Goal: Navigation & Orientation: Go to known website

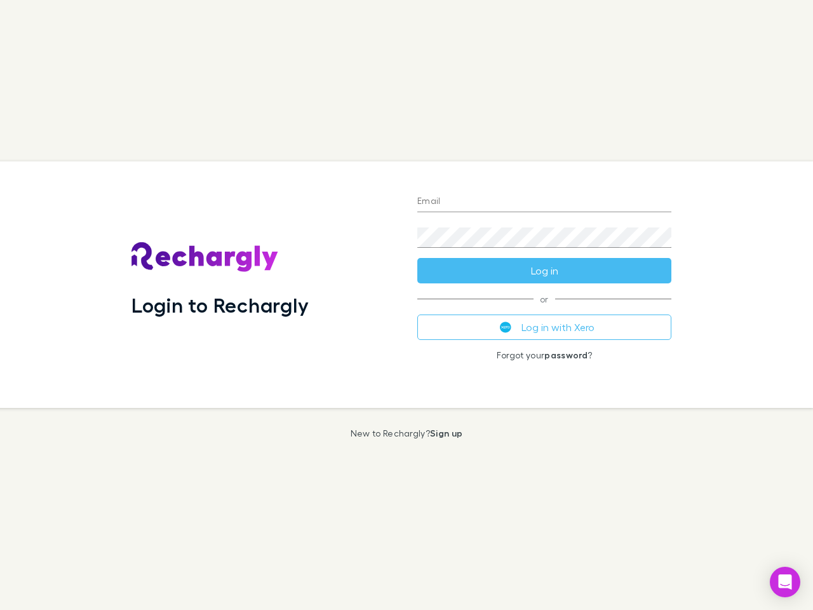
click at [406, 305] on div "Login to Rechargly" at bounding box center [264, 284] width 286 height 246
click at [544, 202] on input "Email" at bounding box center [544, 202] width 254 height 20
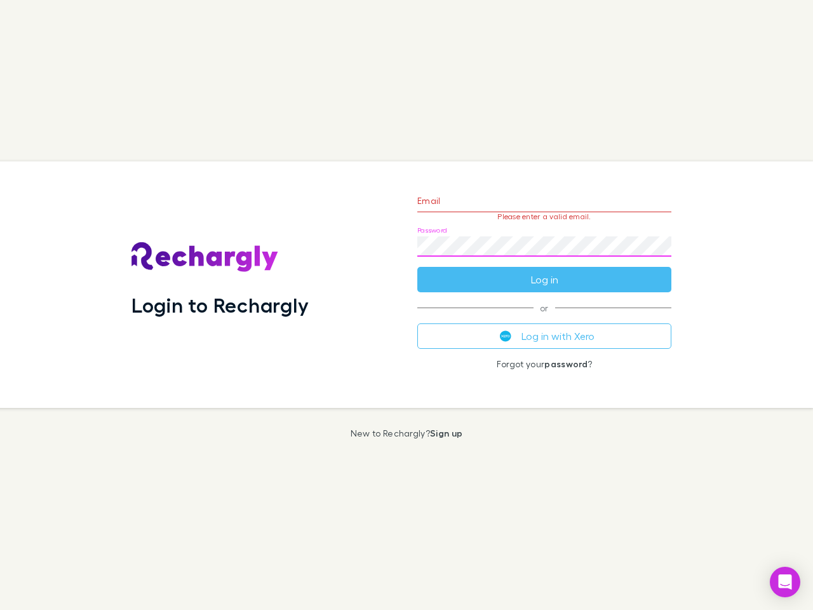
click at [544, 271] on form "Email Please enter a valid email. Password Log in" at bounding box center [544, 237] width 254 height 111
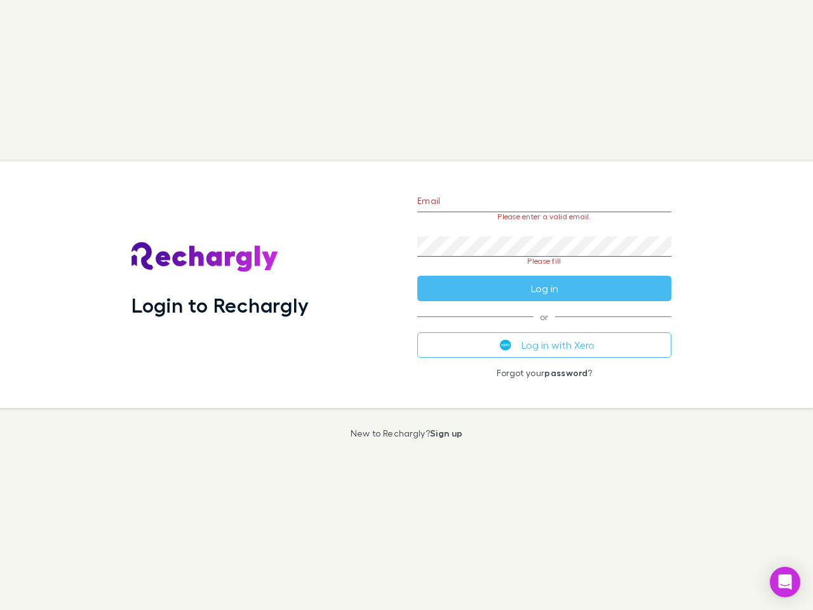
click at [544, 327] on div "Email Please enter a valid email. Password Please fill Log in or Log in with Xe…" at bounding box center [544, 284] width 274 height 246
click at [785, 582] on icon "Open Intercom Messenger" at bounding box center [785, 581] width 13 height 15
